Goal: Check status: Check status

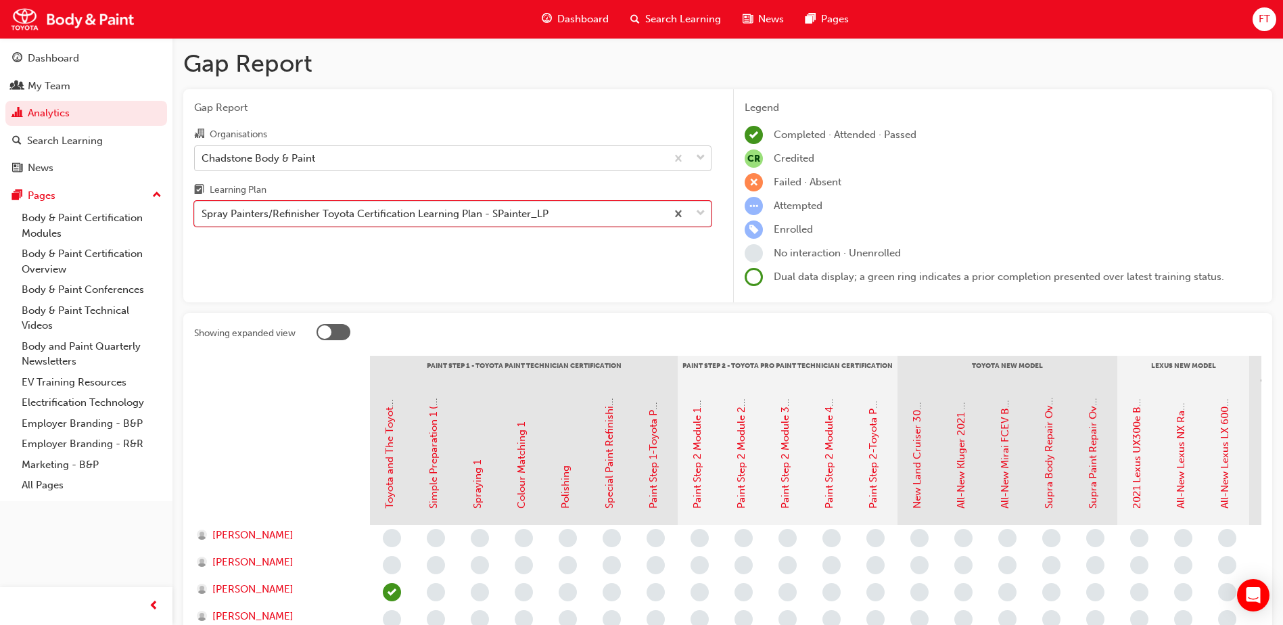
click at [701, 160] on span "down-icon" at bounding box center [700, 159] width 9 height 18
click at [203, 160] on input "Organisations Chadstone Body & Paint" at bounding box center [202, 158] width 1 height 12
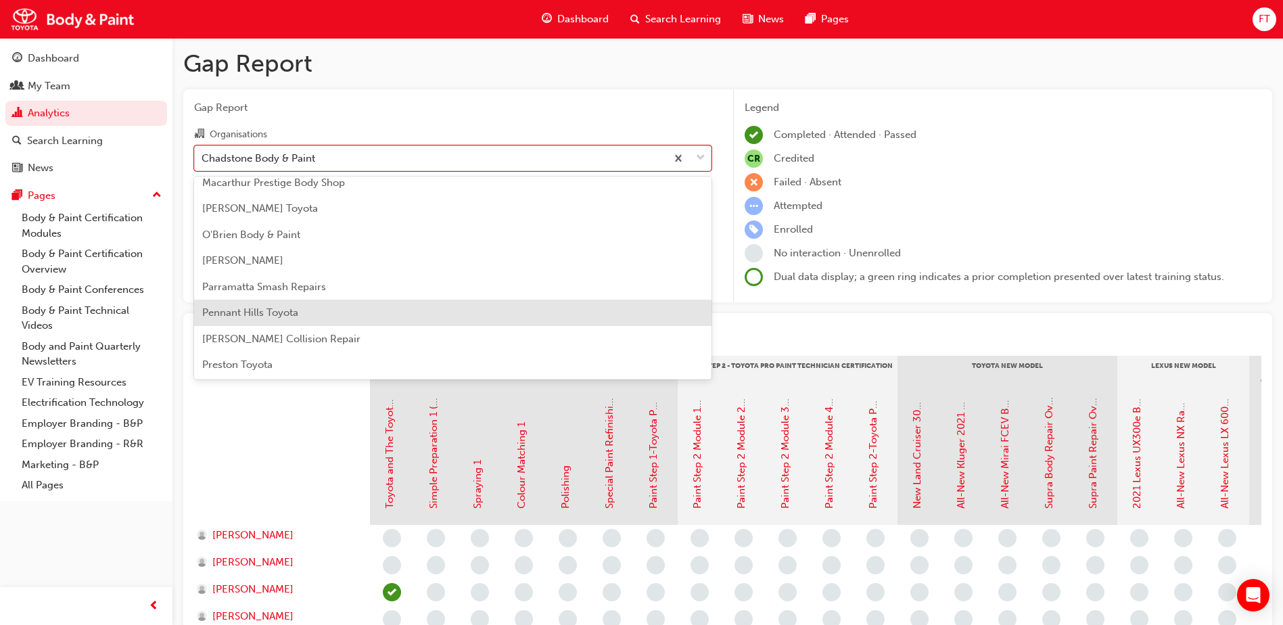
scroll to position [406, 0]
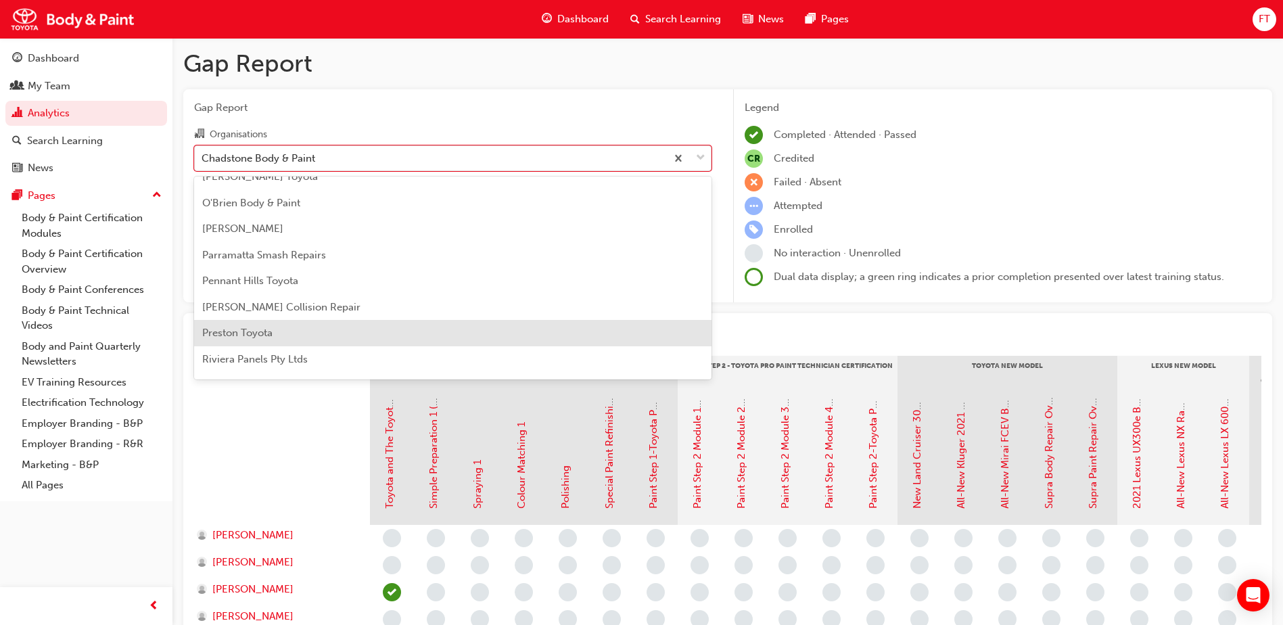
click at [260, 334] on span "Preston Toyota" at bounding box center [237, 333] width 70 height 12
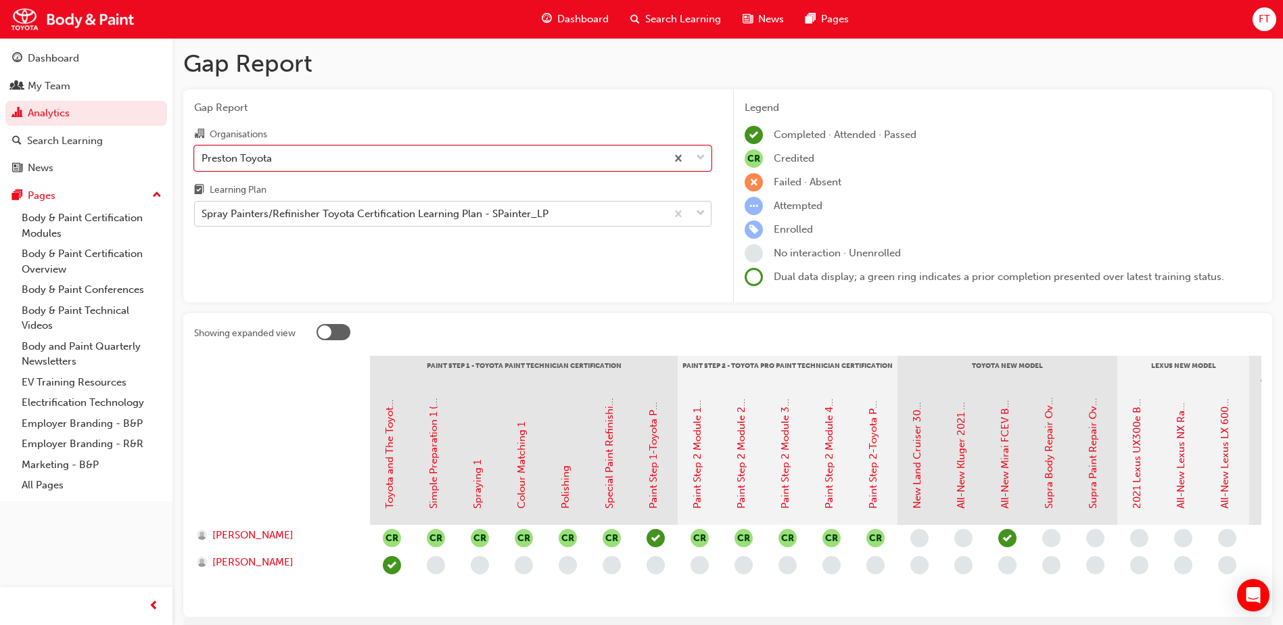
click at [696, 219] on span "down-icon" at bounding box center [700, 214] width 9 height 18
click at [203, 219] on input "Learning Plan Spray Painters/Refinisher Toyota Certification Learning Plan - SP…" at bounding box center [202, 214] width 1 height 12
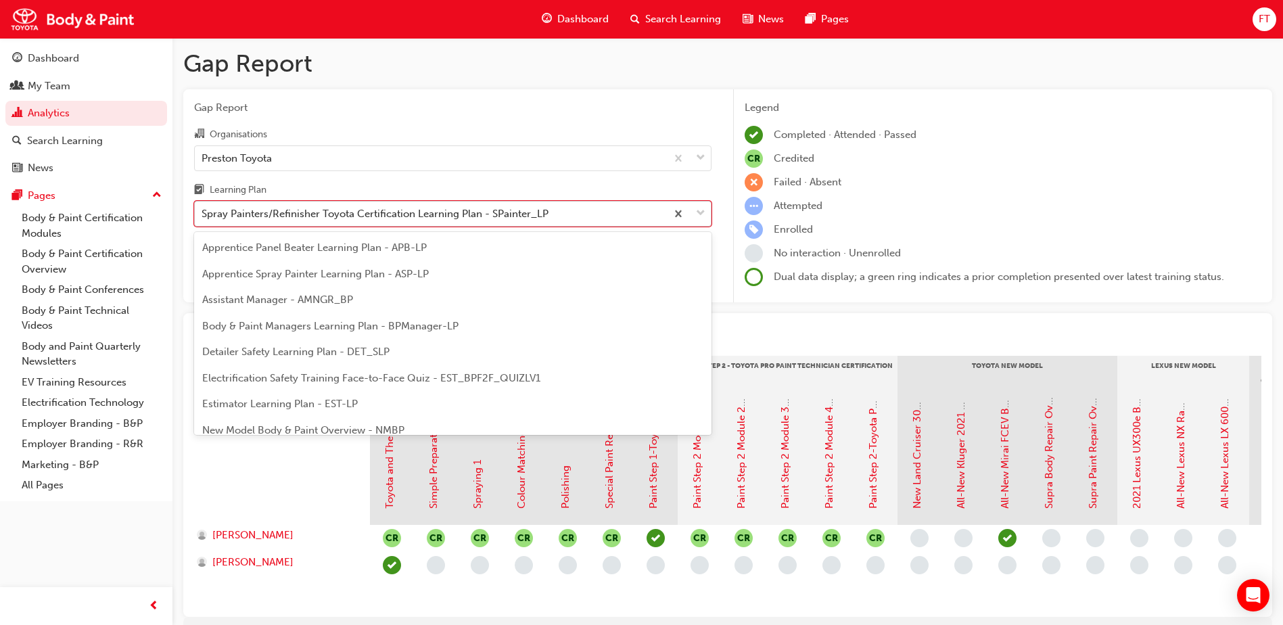
scroll to position [70, 0]
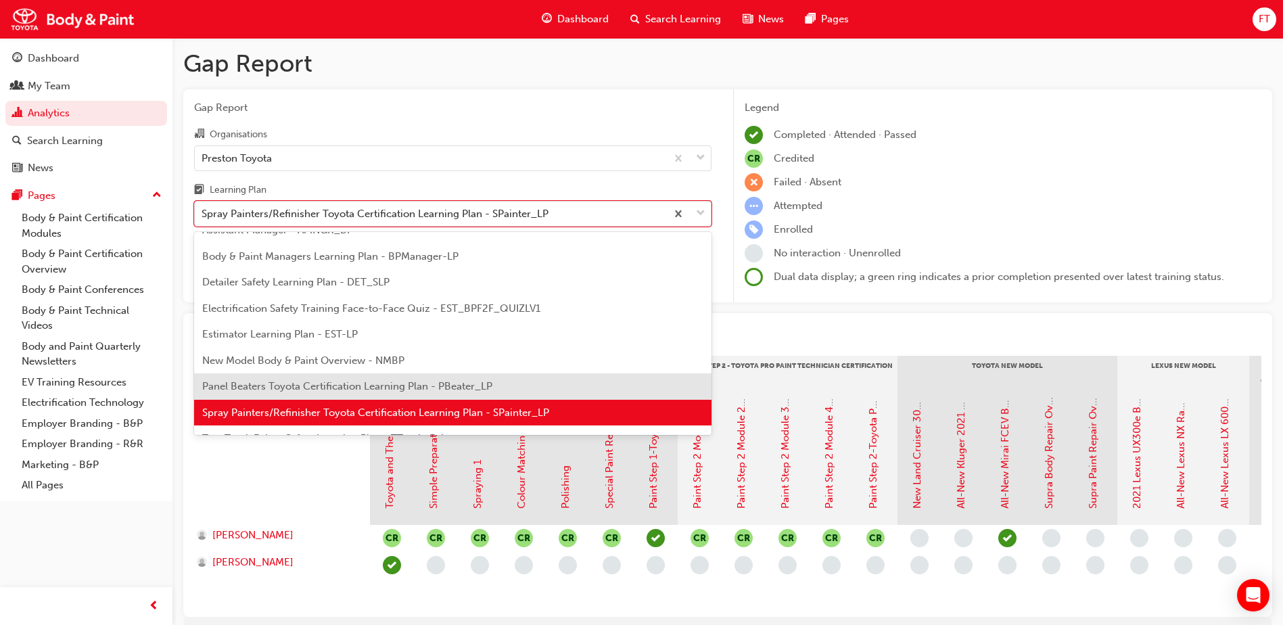
click at [281, 383] on span "Panel Beaters Toyota Certification Learning Plan - PBeater_LP" at bounding box center [347, 386] width 290 height 12
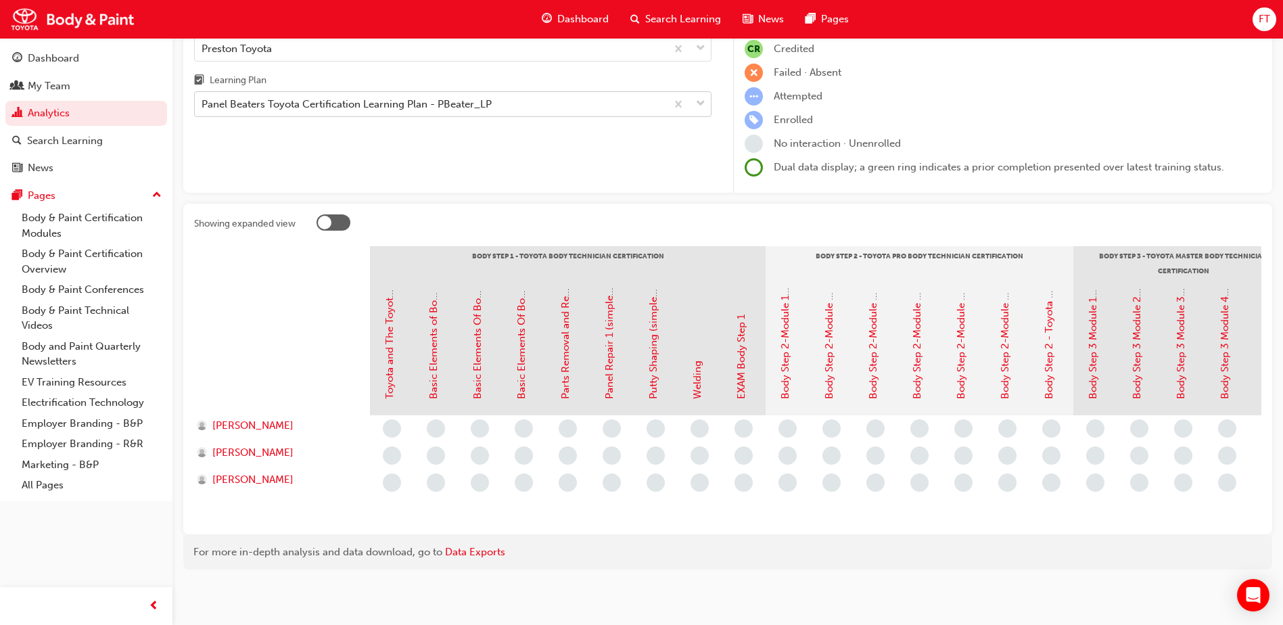
click at [648, 99] on div "Panel Beaters Toyota Certification Learning Plan - PBeater_LP" at bounding box center [431, 105] width 472 height 24
click at [203, 99] on input "Learning Plan Panel Beaters Toyota Certification Learning Plan - PBeater_LP" at bounding box center [202, 104] width 1 height 12
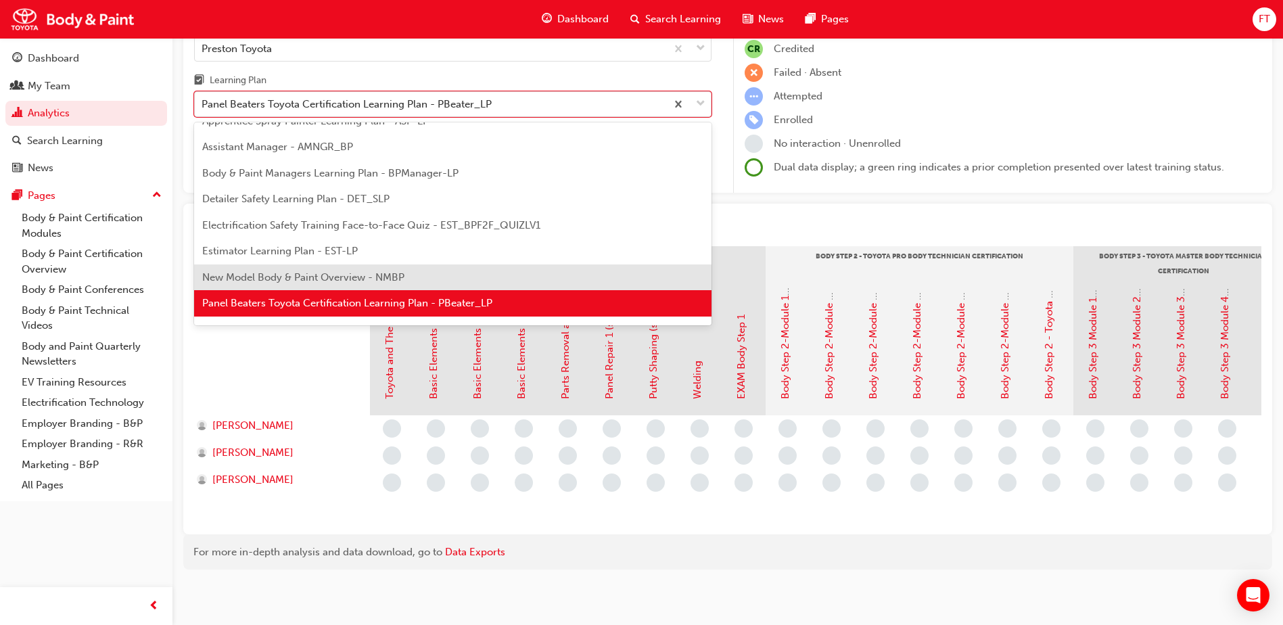
scroll to position [111, 0]
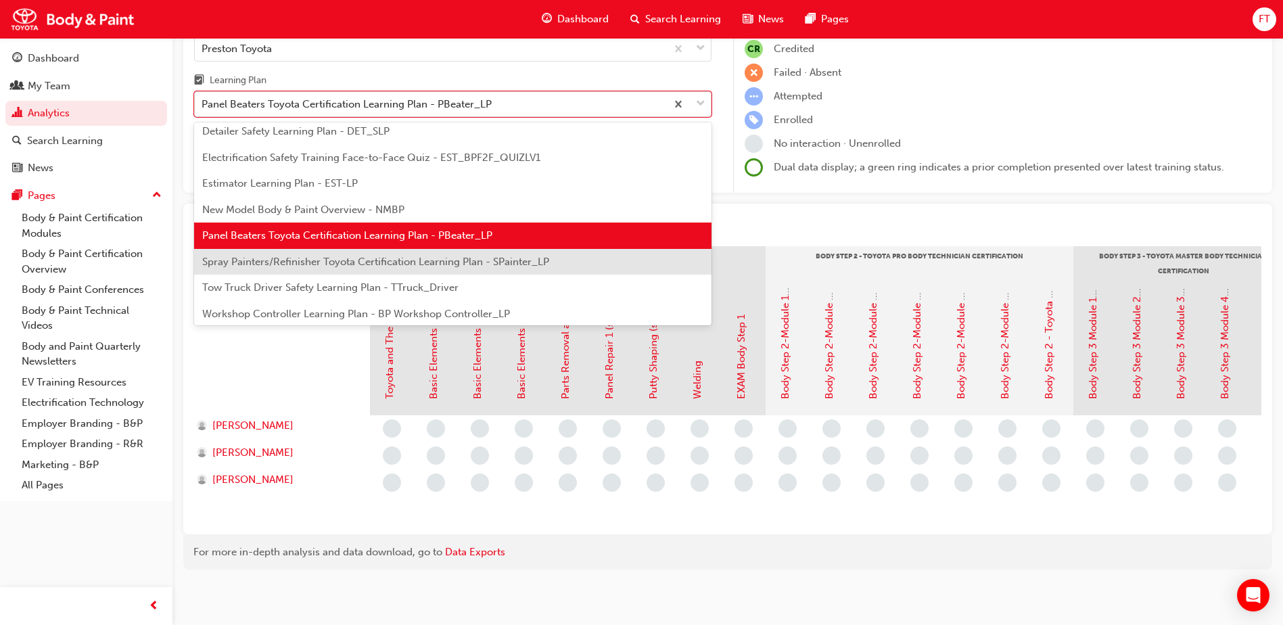
click at [282, 256] on span "Spray Painters/Refinisher Toyota Certification Learning Plan - SPainter_LP" at bounding box center [375, 262] width 347 height 12
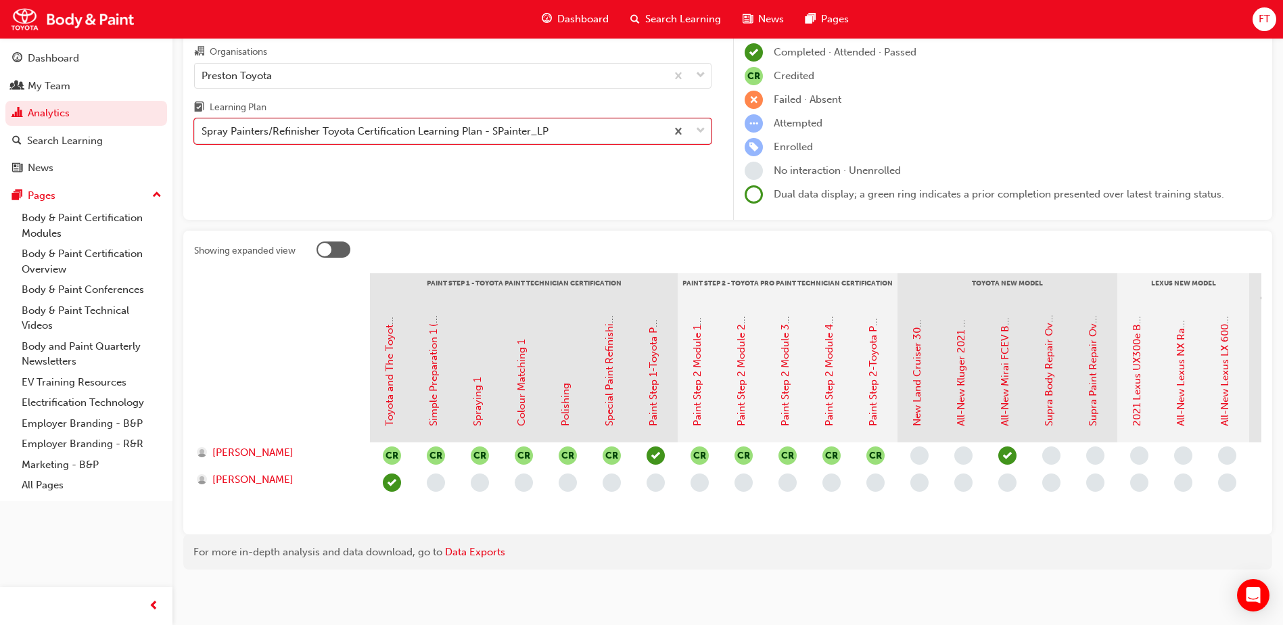
scroll to position [93, 0]
